Goal: Information Seeking & Learning: Find specific fact

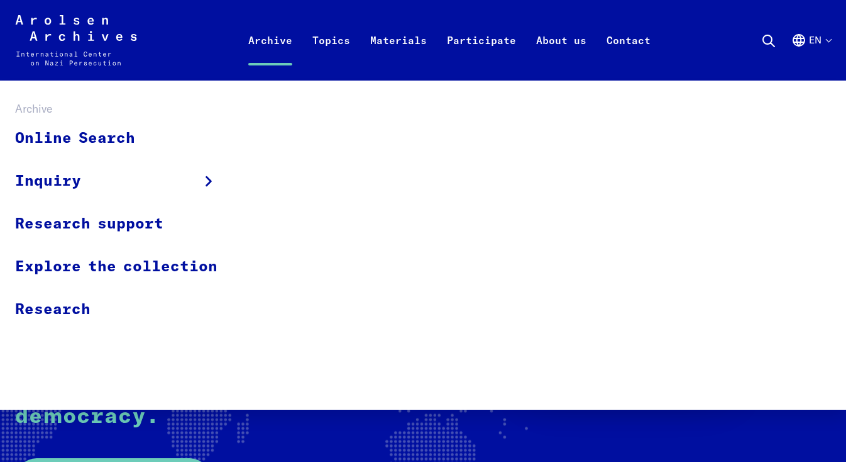
click at [267, 39] on link "Archive" at bounding box center [270, 55] width 64 height 50
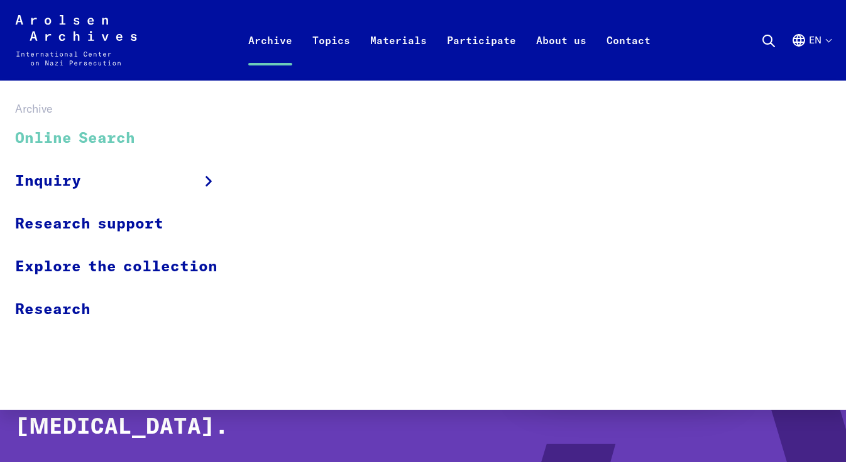
click at [118, 135] on link "Online Search" at bounding box center [124, 139] width 219 height 42
click at [89, 137] on link "Online Search" at bounding box center [124, 139] width 219 height 42
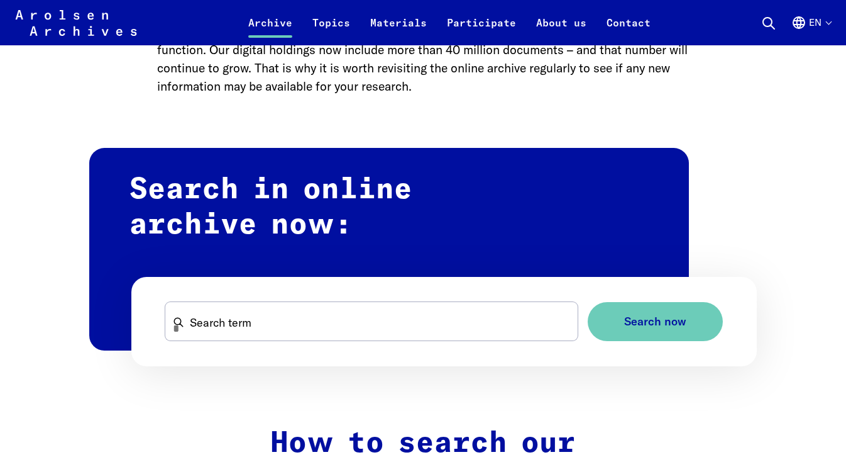
scroll to position [655, 0]
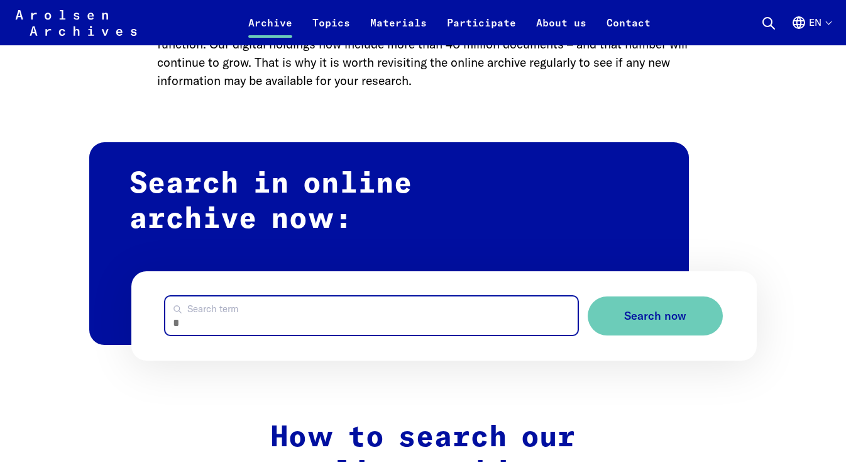
click at [202, 296] on input "Search term" at bounding box center [371, 315] width 413 height 38
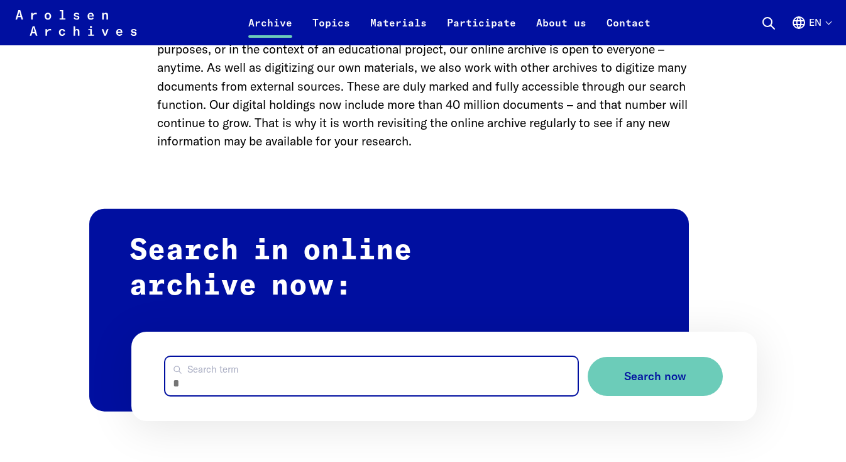
scroll to position [593, 0]
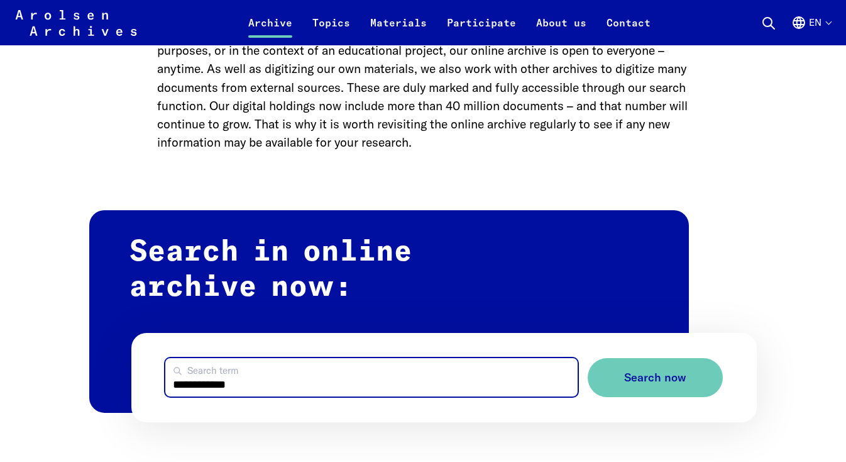
type input "**********"
click at [655, 358] on button "Search now" at bounding box center [655, 378] width 135 height 40
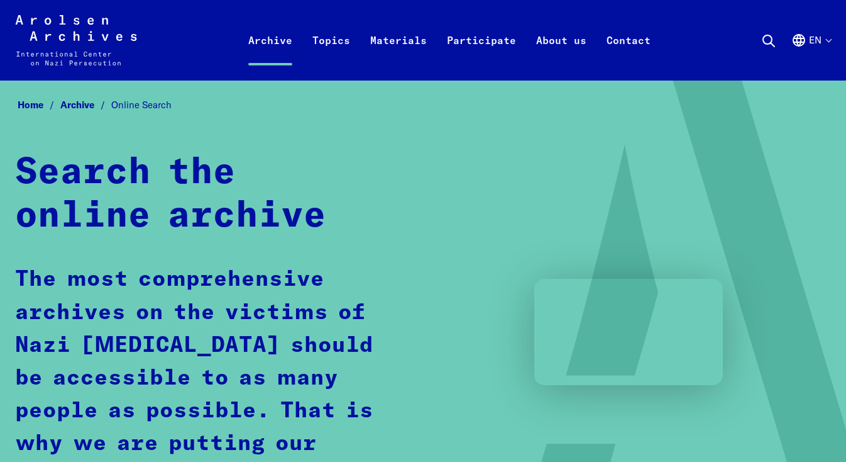
scroll to position [0, 0]
